Goal: Book appointment/travel/reservation

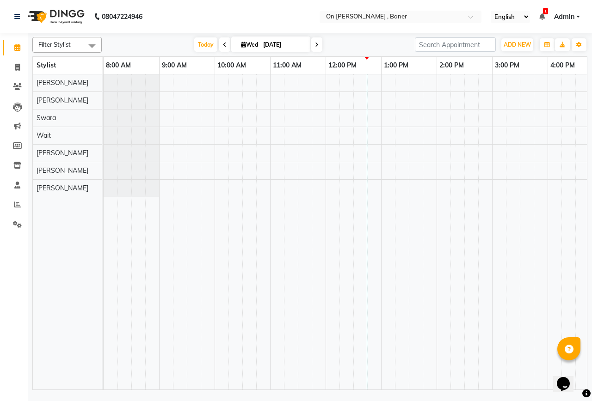
click at [474, 185] on div at bounding box center [520, 231] width 833 height 315
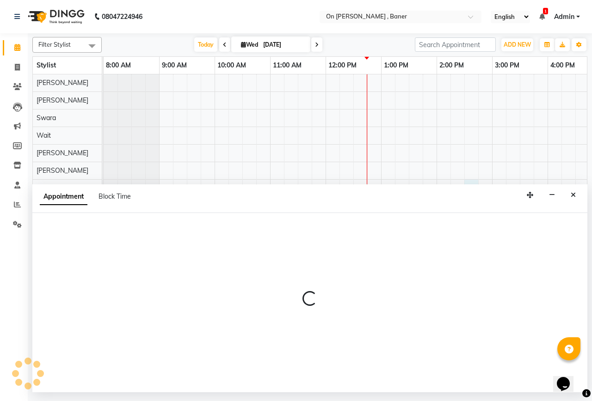
select select "64480"
select select "tentative"
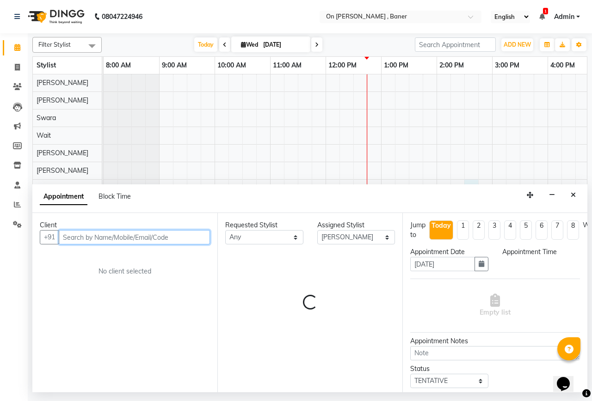
select select "870"
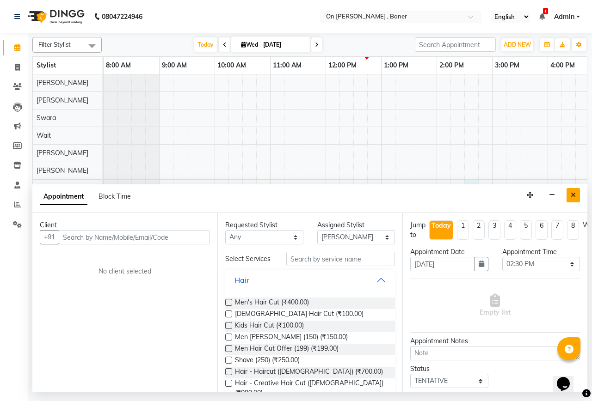
click at [572, 197] on icon "Close" at bounding box center [573, 195] width 5 height 6
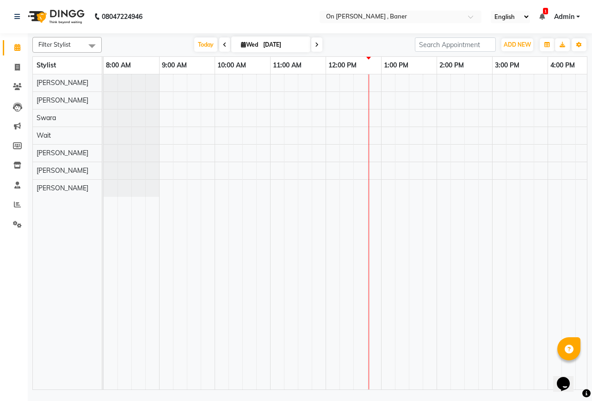
click at [375, 167] on div at bounding box center [520, 231] width 833 height 315
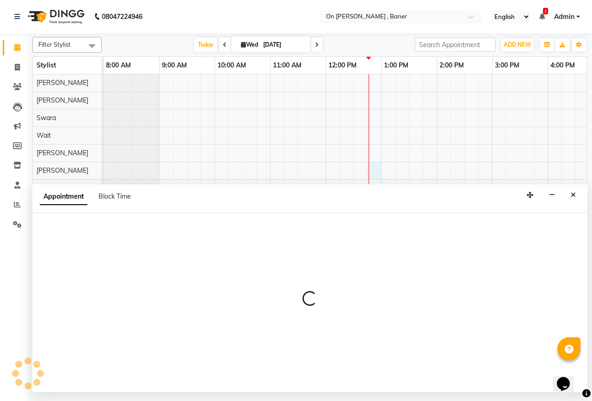
select select "40790"
select select "765"
select select "tentative"
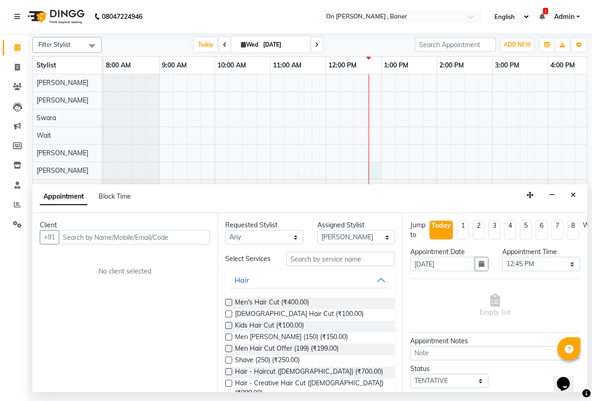
click at [190, 242] on input "text" at bounding box center [134, 237] width 151 height 14
type input "8605993402"
click at [190, 242] on button "Add Client" at bounding box center [191, 237] width 38 height 14
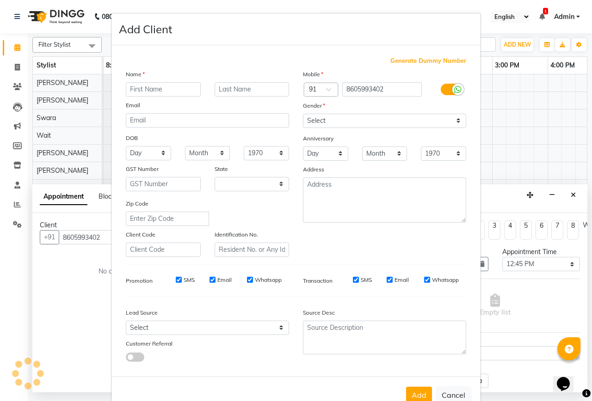
select select "22"
click at [160, 92] on input "text" at bounding box center [163, 89] width 75 height 14
type input "vinod"
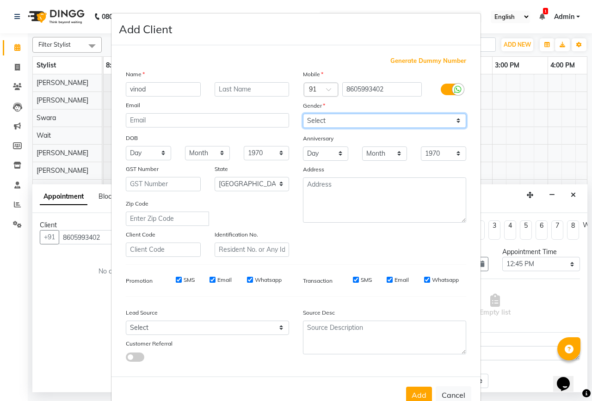
click at [426, 121] on select "Select [DEMOGRAPHIC_DATA] [DEMOGRAPHIC_DATA] Other Prefer Not To Say" at bounding box center [384, 121] width 163 height 14
select select "[DEMOGRAPHIC_DATA]"
click at [303, 114] on select "Select [DEMOGRAPHIC_DATA] [DEMOGRAPHIC_DATA] Other Prefer Not To Say" at bounding box center [384, 121] width 163 height 14
click at [414, 394] on button "Add" at bounding box center [419, 395] width 26 height 17
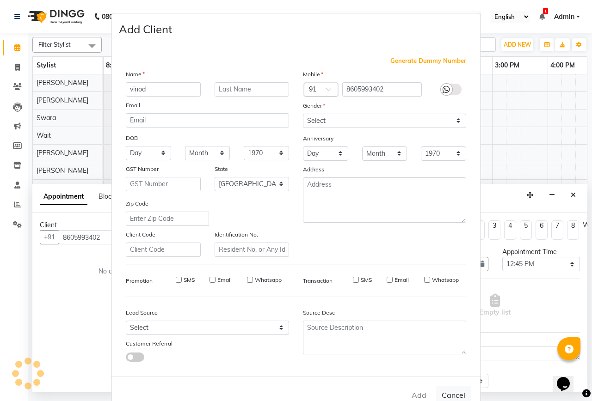
select select
select select "null"
select select
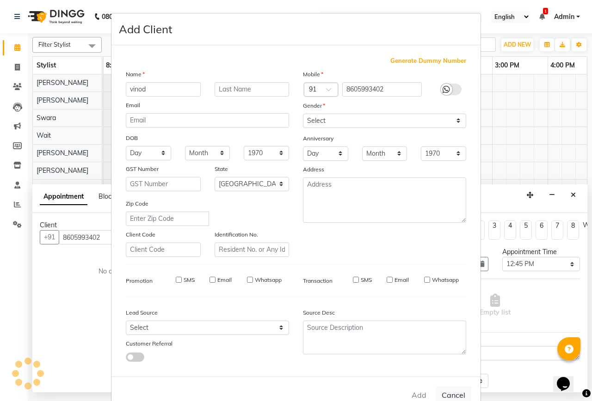
select select
checkbox input "false"
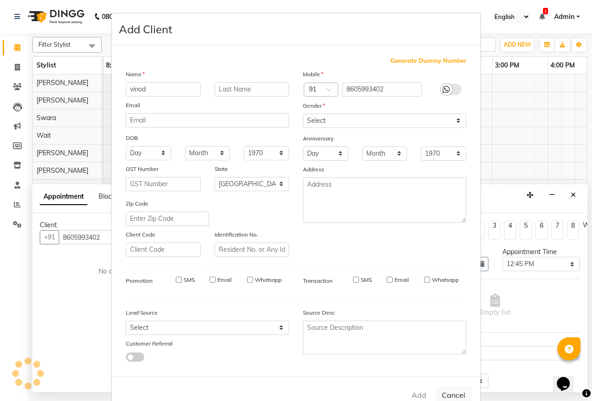
checkbox input "false"
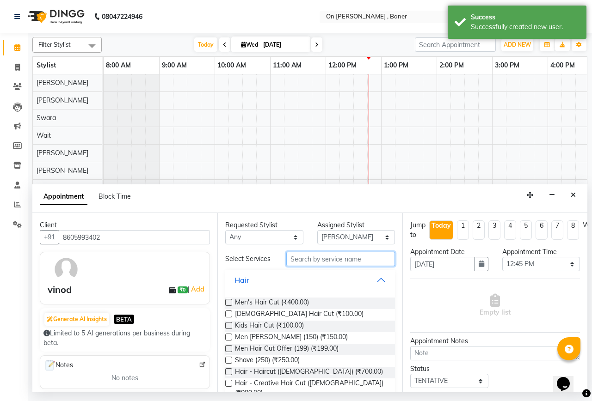
click at [342, 260] on input "text" at bounding box center [340, 259] width 109 height 14
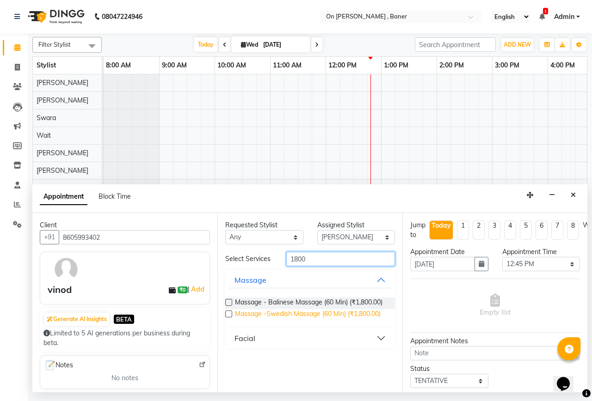
type input "1800"
click at [358, 311] on span "Massage -Swedish Massage (60 Min) (₹1,800.00)" at bounding box center [308, 315] width 146 height 12
checkbox input "false"
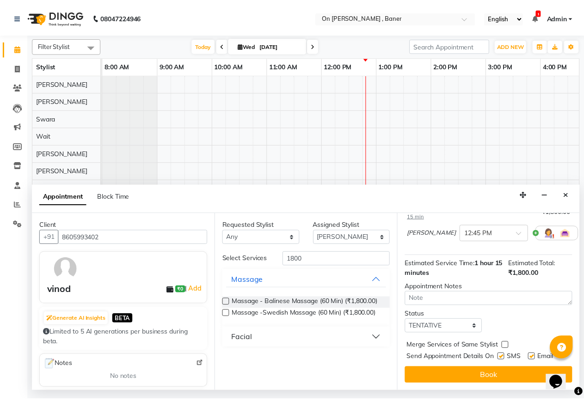
scroll to position [91, 0]
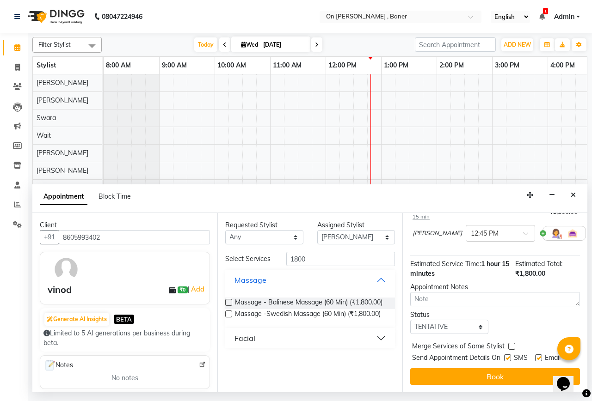
click at [505, 355] on label at bounding box center [507, 358] width 7 height 7
click at [505, 356] on input "checkbox" at bounding box center [507, 359] width 6 height 6
checkbox input "false"
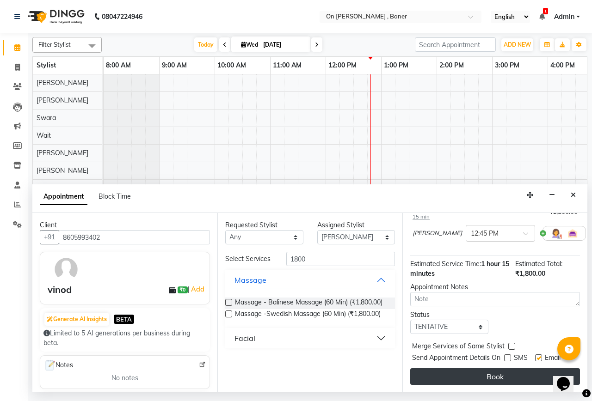
click at [504, 369] on button "Book" at bounding box center [495, 377] width 170 height 17
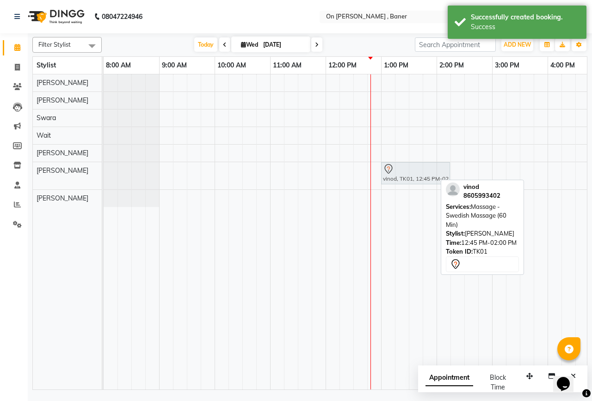
drag, startPoint x: 385, startPoint y: 178, endPoint x: 392, endPoint y: 178, distance: 6.9
click at [104, 178] on div "vinod, TK01, 12:45 PM-02:00 PM, Massage -Swedish Massage (60 Min) vinod, TK01, …" at bounding box center [104, 175] width 0 height 27
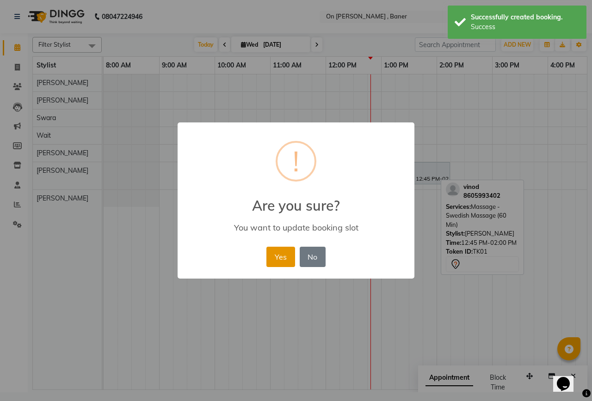
click at [283, 251] on button "Yes" at bounding box center [280, 257] width 28 height 20
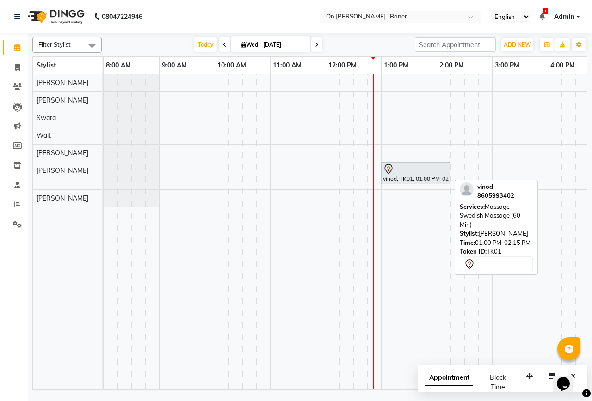
click at [401, 178] on div "vinod, TK01, 01:00 PM-02:15 PM, Massage -Swedish Massage (60 Min)" at bounding box center [415, 173] width 67 height 19
select select "7"
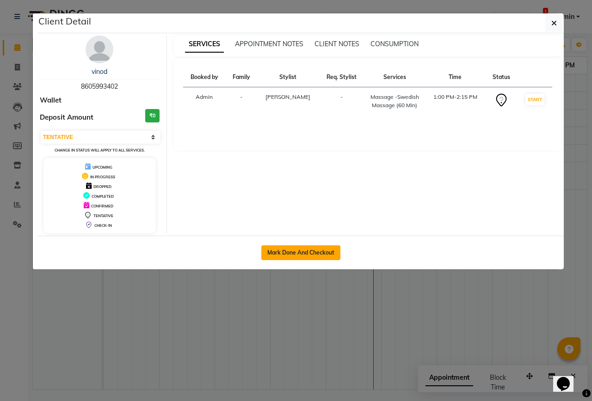
click at [329, 252] on button "Mark Done And Checkout" at bounding box center [300, 253] width 79 height 15
select select "service"
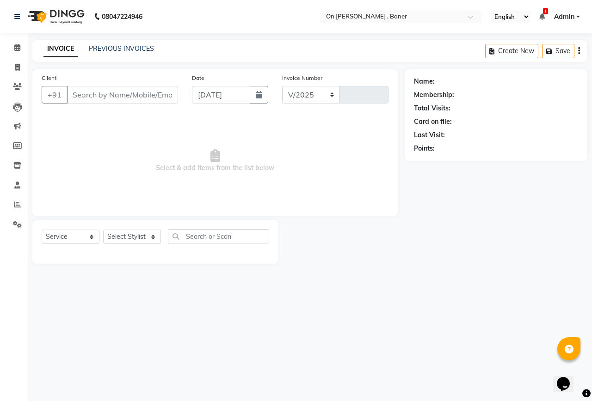
select select "632"
type input "0821"
type input "8605993402"
select select "40790"
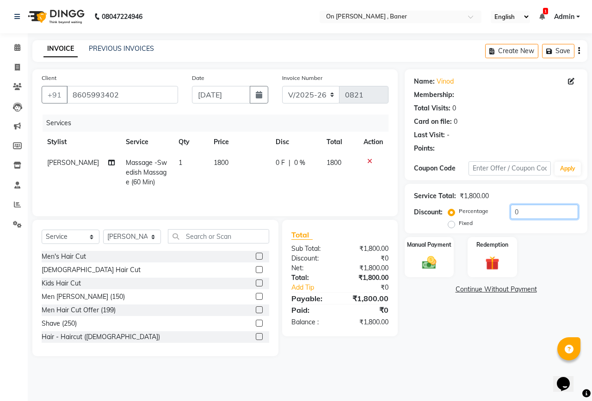
click at [511, 213] on input "0" at bounding box center [545, 212] width 68 height 14
type input "1"
type input "30"
click at [436, 248] on label "Manual Payment" at bounding box center [429, 244] width 46 height 9
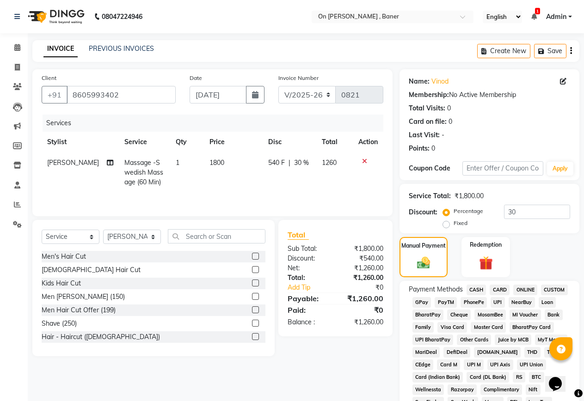
click at [429, 302] on span "GPay" at bounding box center [422, 302] width 19 height 11
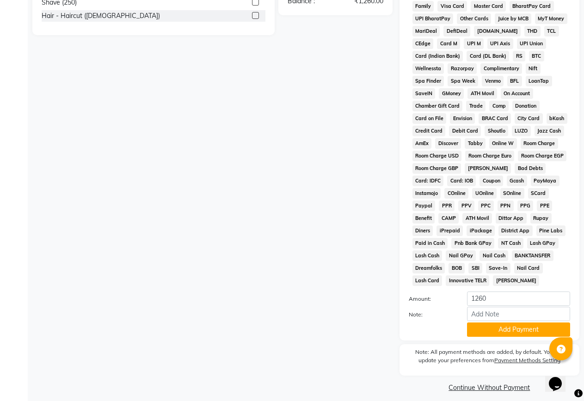
scroll to position [324, 0]
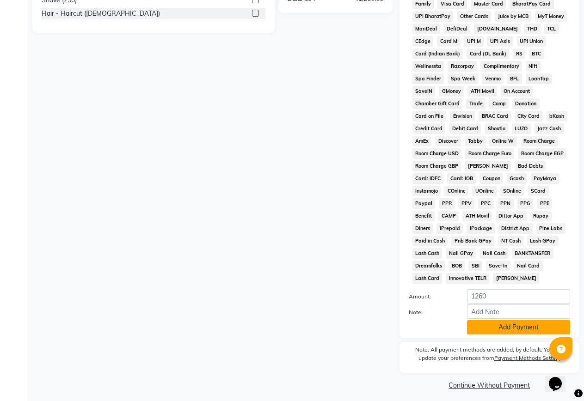
click at [489, 328] on button "Add Payment" at bounding box center [518, 328] width 103 height 14
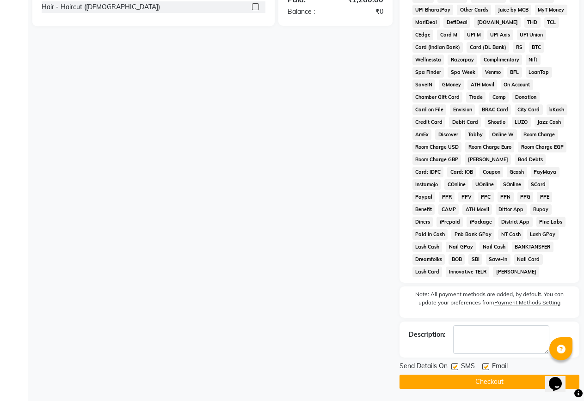
scroll to position [332, 0]
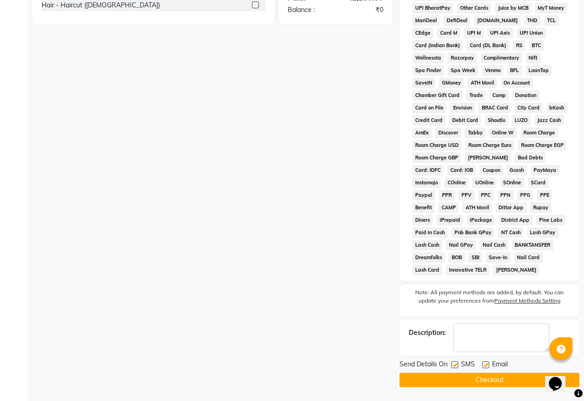
click at [453, 360] on div "SMS" at bounding box center [466, 366] width 31 height 12
click at [455, 365] on label at bounding box center [454, 365] width 7 height 7
click at [455, 365] on input "checkbox" at bounding box center [454, 366] width 6 height 6
checkbox input "false"
click at [454, 371] on div at bounding box center [454, 367] width 6 height 10
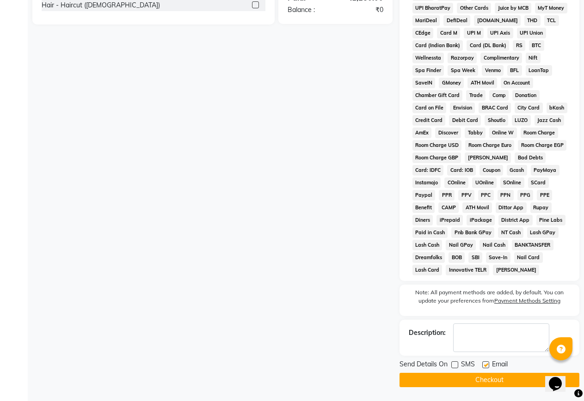
click at [459, 382] on button "Checkout" at bounding box center [490, 380] width 180 height 14
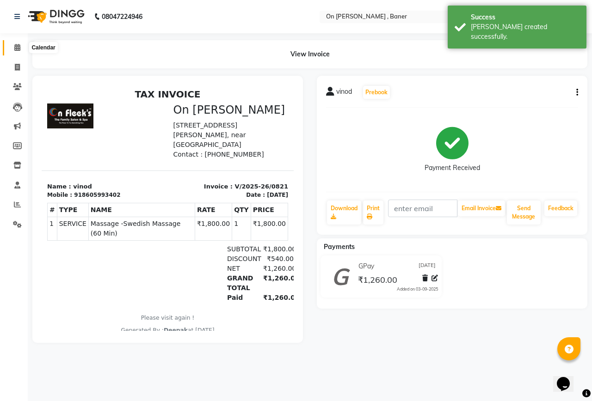
click at [16, 47] on icon at bounding box center [17, 47] width 6 height 7
